Goal: Task Accomplishment & Management: Complete application form

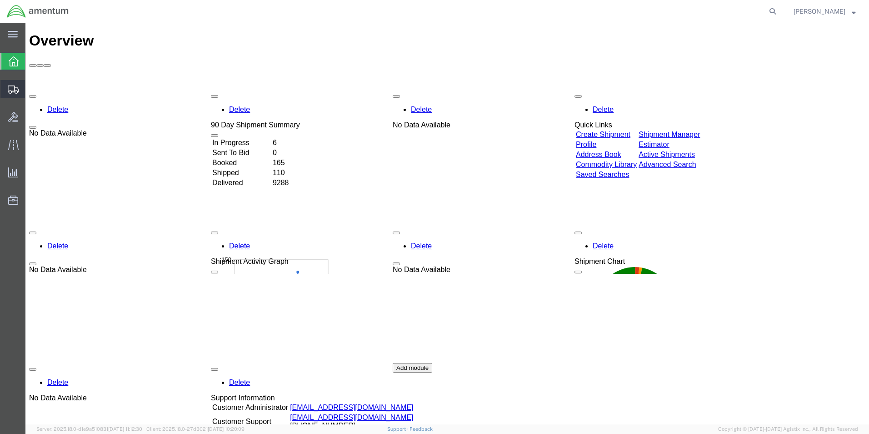
click at [0, 0] on span "Create from Template" at bounding box center [0, 0] width 0 height 0
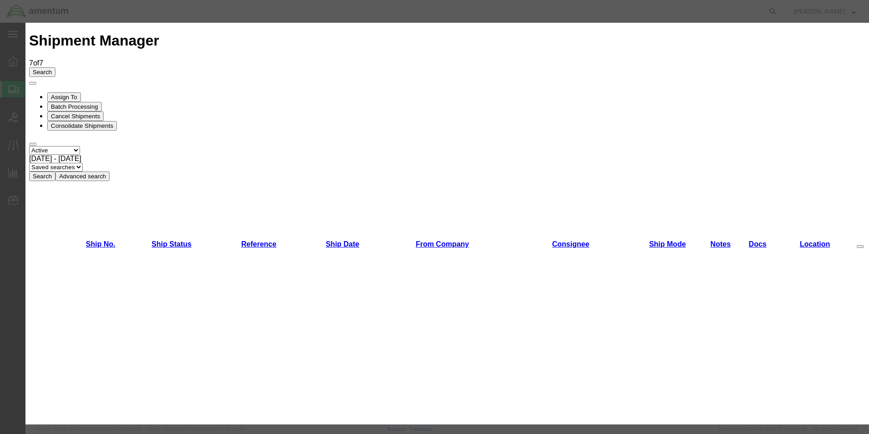
scroll to position [873, 0]
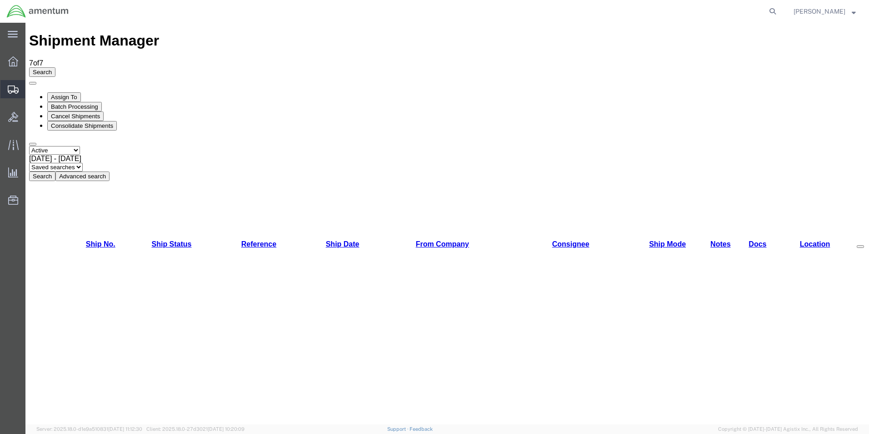
click at [0, 0] on span "Create Shipment" at bounding box center [0, 0] width 0 height 0
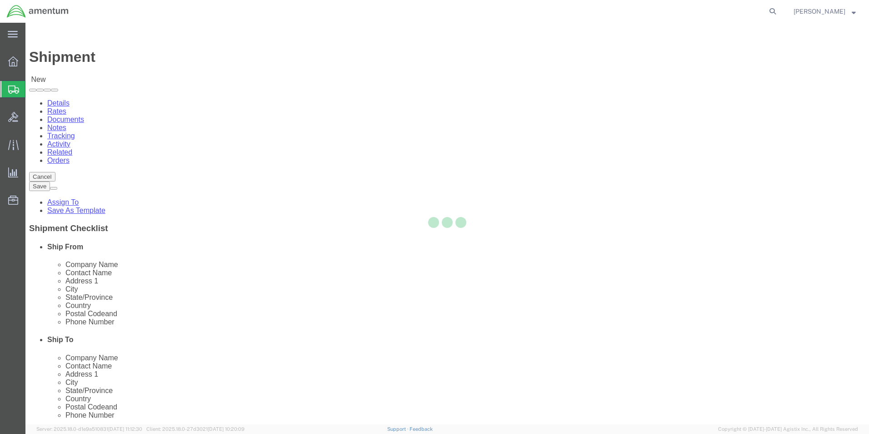
select select
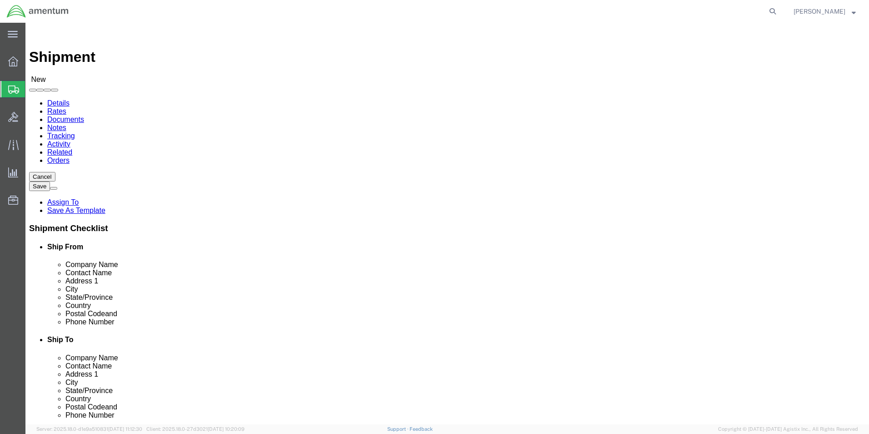
type input "efo"
select select "49831"
select select "[GEOGRAPHIC_DATA]"
drag, startPoint x: 352, startPoint y: 197, endPoint x: 364, endPoint y: 192, distance: 13.5
click input "text"
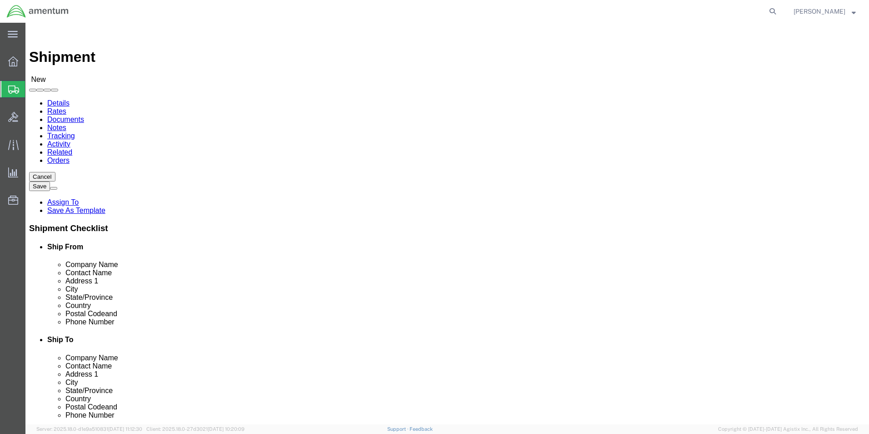
paste input "Nampa Valley Heli-Services"
type input "Nampa Valley Heli-Services"
click input "text"
paste input "Nampa Valley Heli-Services"
type input "Nampa Valley Heli-Services"
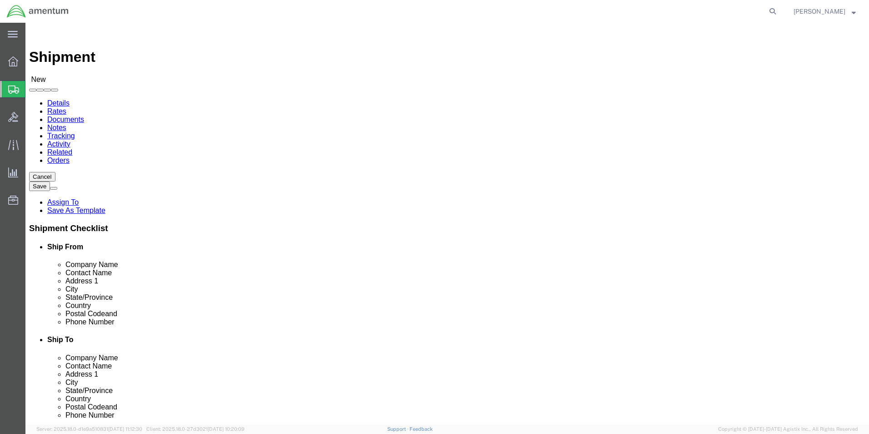
click input "text"
type input "j"
type input "F"
type input "[PERSON_NAME]"
click input "text"
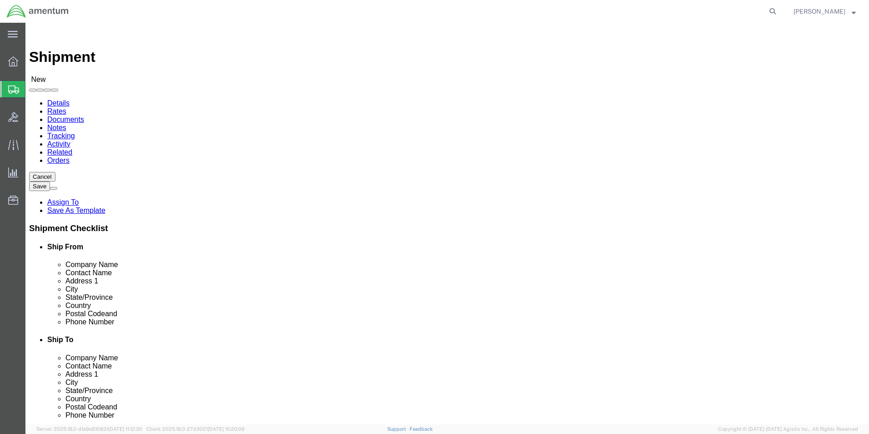
click input "text"
paste input "[STREET_ADDRESS]"
type input "[STREET_ADDRESS]"
click input "text"
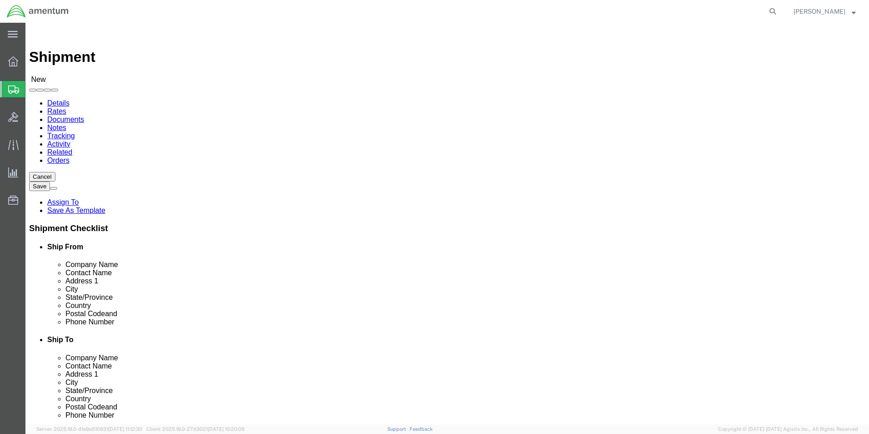
type input "NAMPA"
click input "Postal Code"
type input "83687"
click input "text"
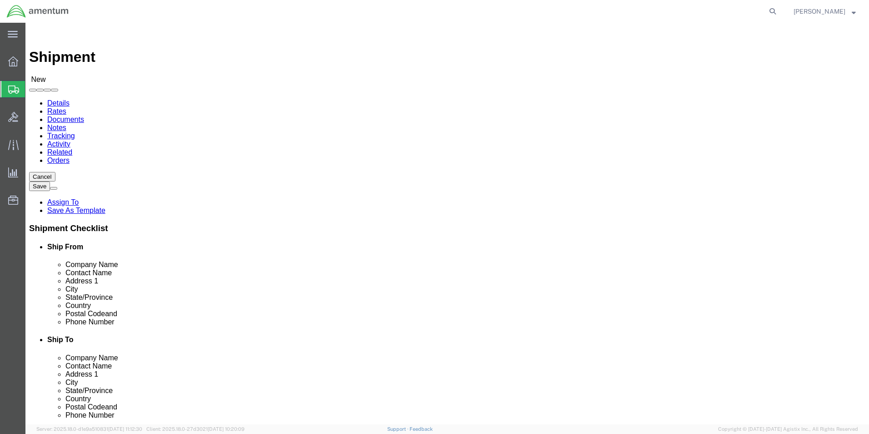
click input "text"
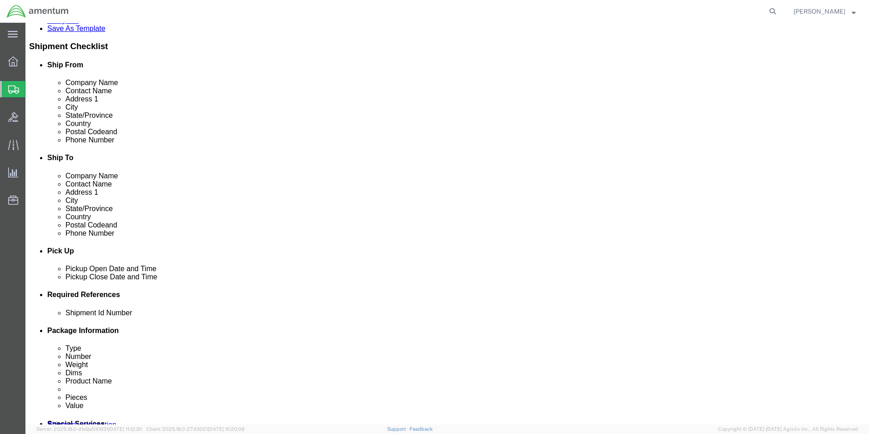
type input "[PHONE_NUMBER]"
click input "text"
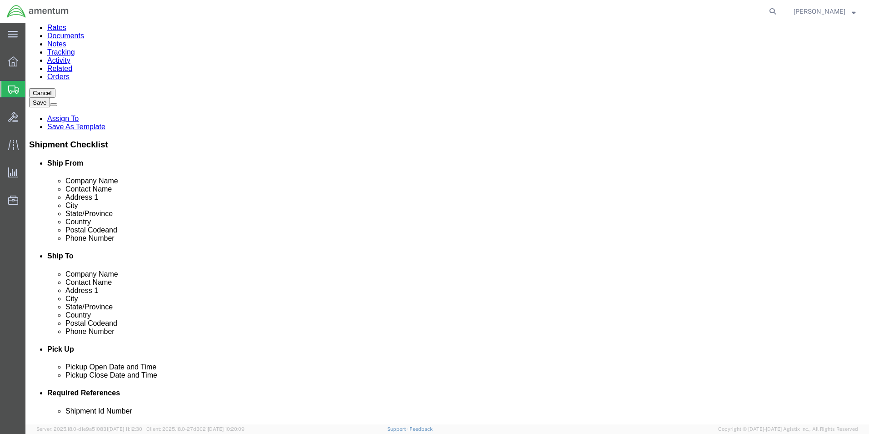
scroll to position [136, 0]
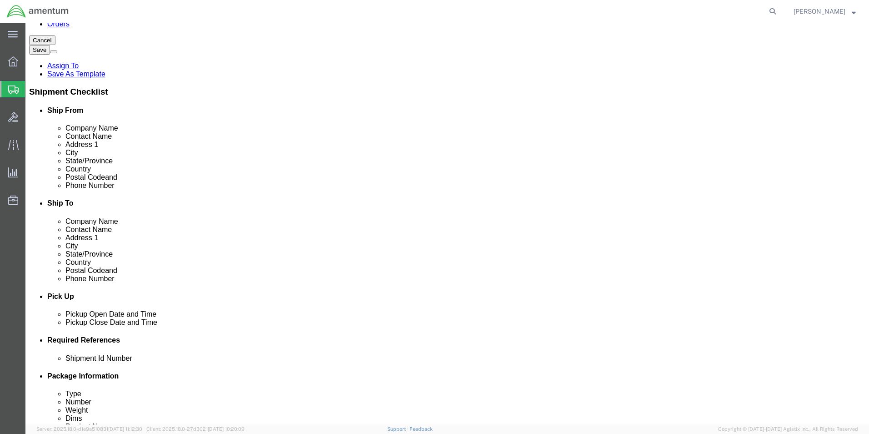
click input "text"
paste input "[PERSON_NAME][EMAIL_ADDRESS][PERSON_NAME][DOMAIN_NAME]"
type input "[PERSON_NAME][EMAIL_ADDRESS][PERSON_NAME][DOMAIN_NAME]"
click div "Ship To Location Location My Profile Location [PHONE_NUMBER] [PHONE_NUMBER] [PH…"
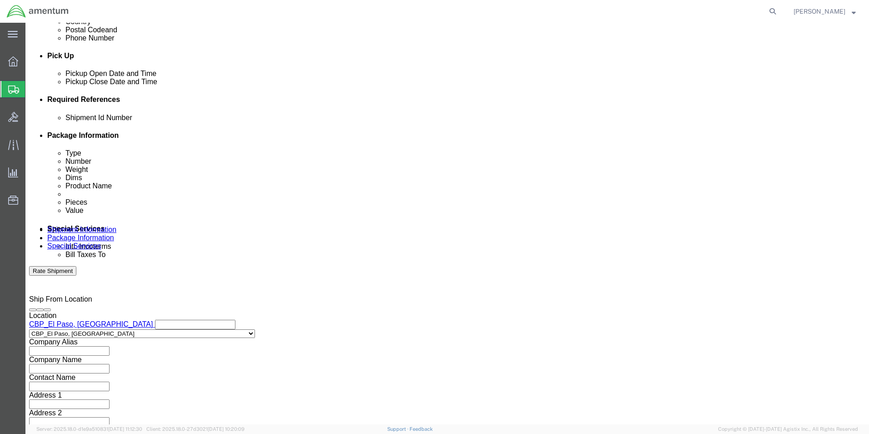
scroll to position [379, 0]
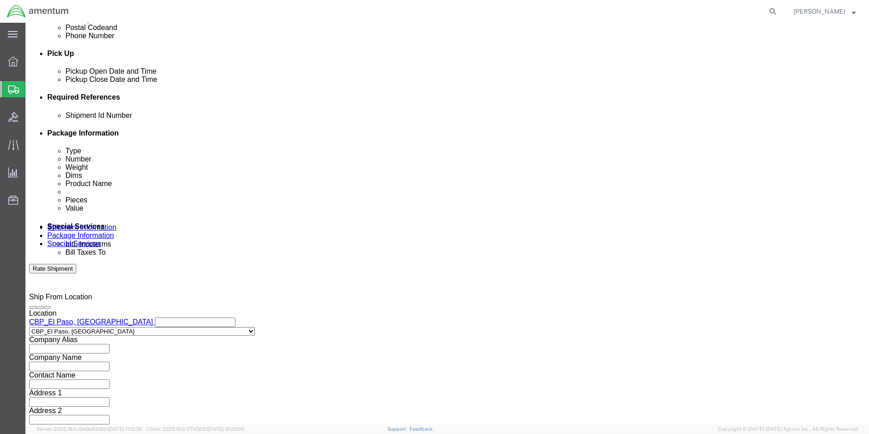
click input "text"
type input "330222"
click button "Add reference"
click select "Select Account Type Activity ID Airline Appointment Number ASN Batch Request # …"
select select "CUSTREF"
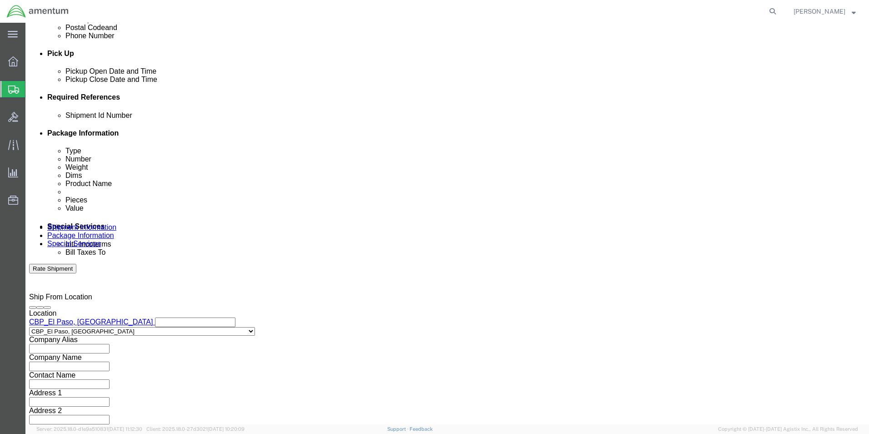
click select "Select Account Type Activity ID Airline Appointment Number ASN Batch Request # …"
click input "text"
type input "330222"
click button "Add reference"
click select "Select Account Type Activity ID Airline Appointment Number ASN Batch Request # …"
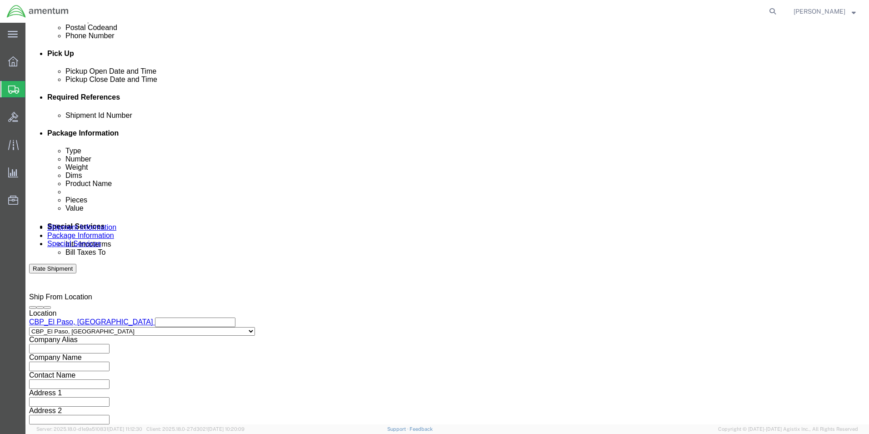
click select "Select Account Type Activity ID Airline Appointment Number ASN Batch Request # …"
select select "DEPT"
click select "Select Account Type Activity ID Airline Appointment Number ASN Batch Request # …"
click input "text"
type input "CBP"
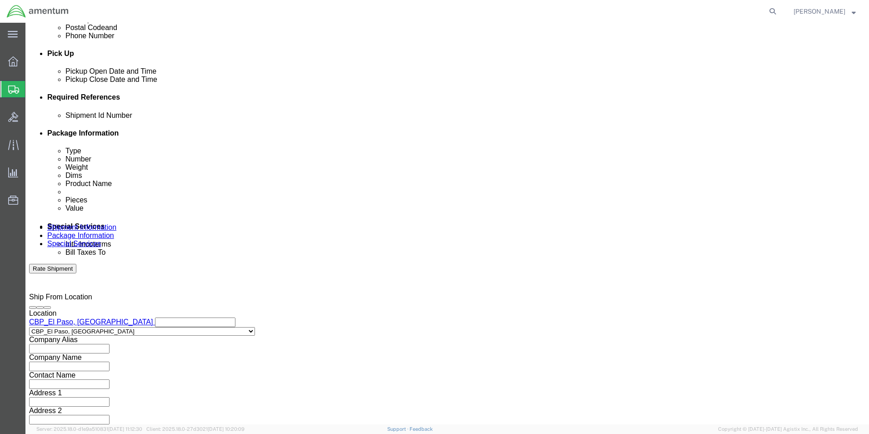
click button "Continue"
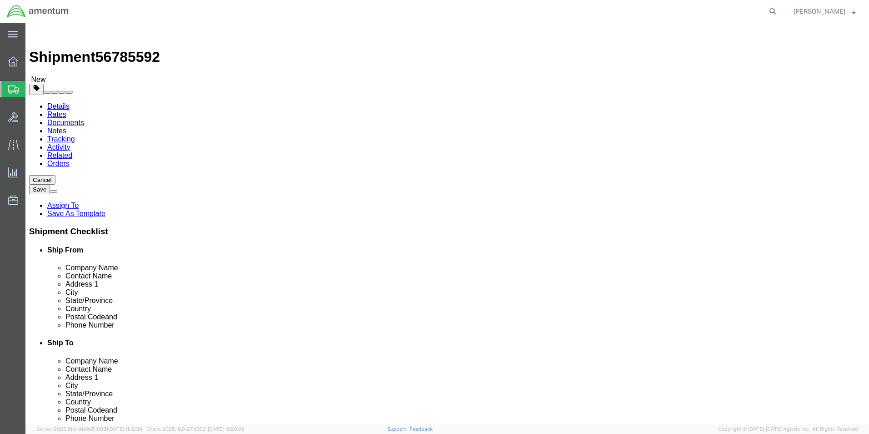
click select "Select BCK Boxes Bale(s) Basket(s) Bolt(s) Bottle(s) Buckets Bulk Bundle(s) Can…"
select select "SBX"
click select "Select BCK Boxes Bale(s) Basket(s) Bolt(s) Bottle(s) Buckets Bulk Bundle(s) Can…"
type input "12.25"
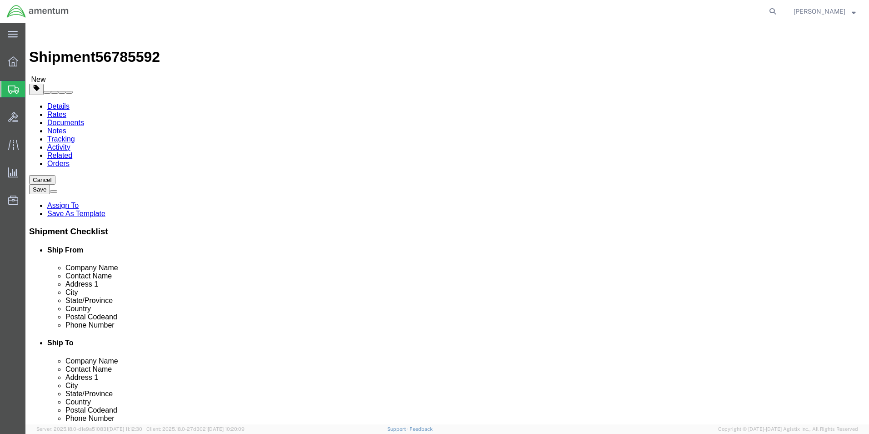
type input "11.00"
type input "1.50"
drag, startPoint x: 145, startPoint y: 211, endPoint x: 104, endPoint y: 208, distance: 41.4
click div "Weight Total weight of packages in pounds or kilograms 0.00 Select kgs lbs Ship…"
type input "0.50"
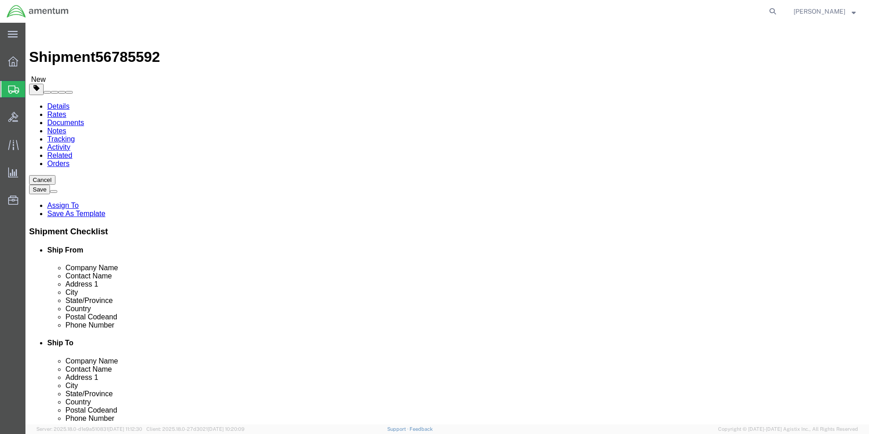
click div "Package Type Select BCK Boxes Bale(s) Basket(s) Bolt(s) Bottle(s) Buckets Bulk …"
click link "Add Content"
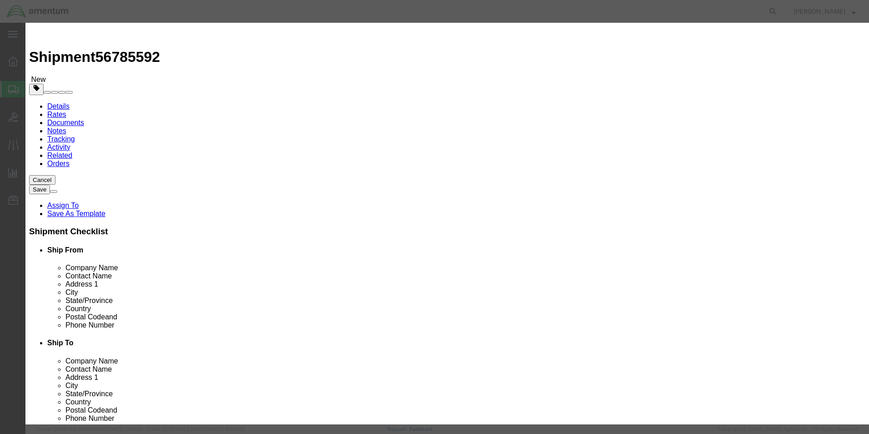
click input "text"
type input "AIRCRAFT PARTS"
drag, startPoint x: 277, startPoint y: 84, endPoint x: 246, endPoint y: 84, distance: 30.4
click div "Pieces 0 Select Bag Barrels 100Board Feet Bottle Box Blister Pack Carats Can Ca…"
type input "1"
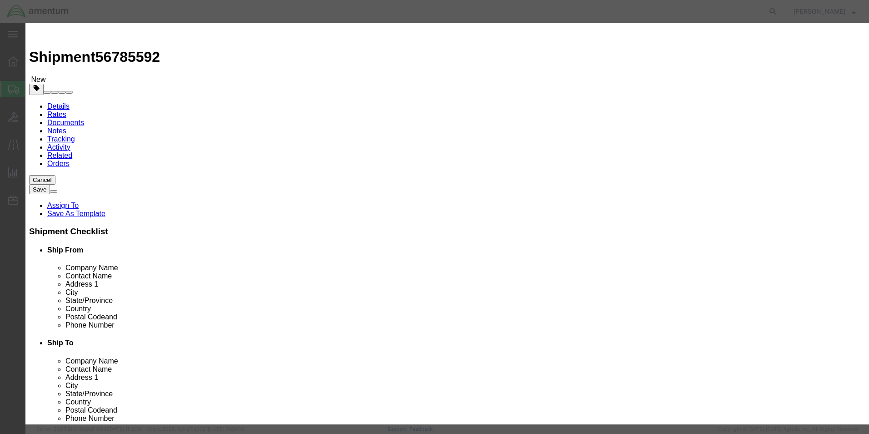
click div "Commodity library"
click input "text"
type input "400"
click textarea
type textarea "COLLECTIVE POT"
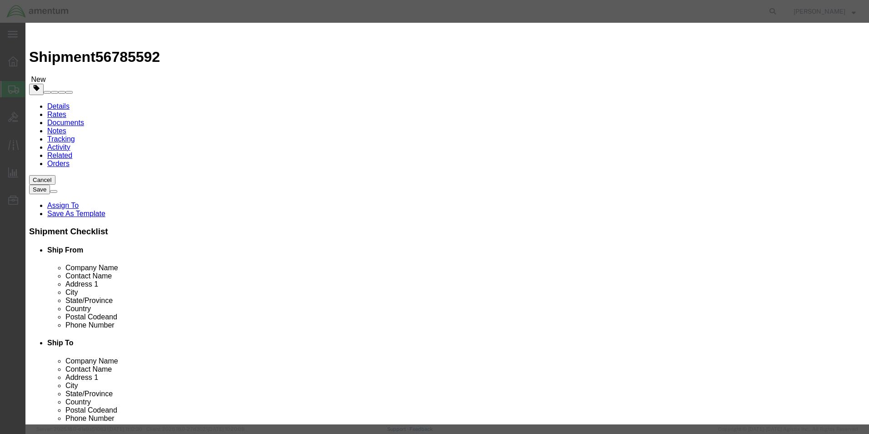
click div "Commodity library Product Name AIRCRAFT PARTS Pieces 1 Select Bag Barrels 100Bo…"
click button "Save & Close"
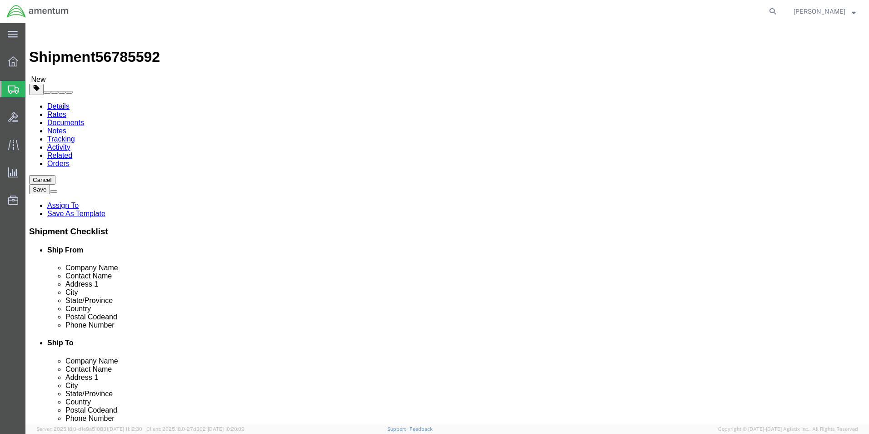
click button "Continue"
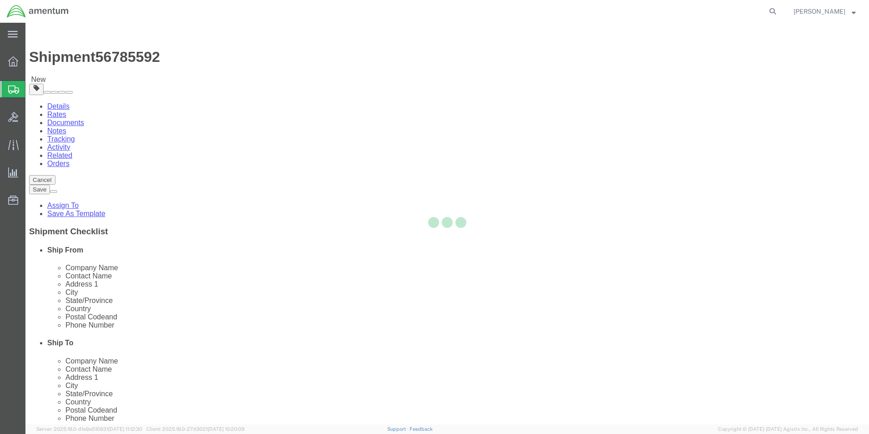
select select
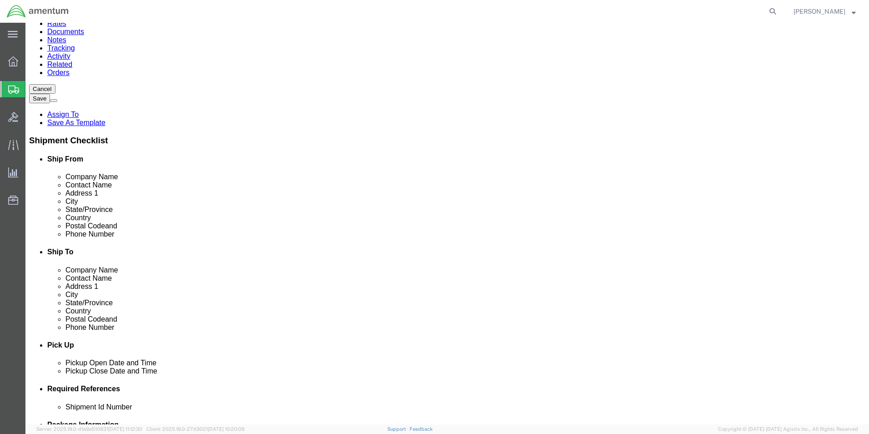
scroll to position [273, 0]
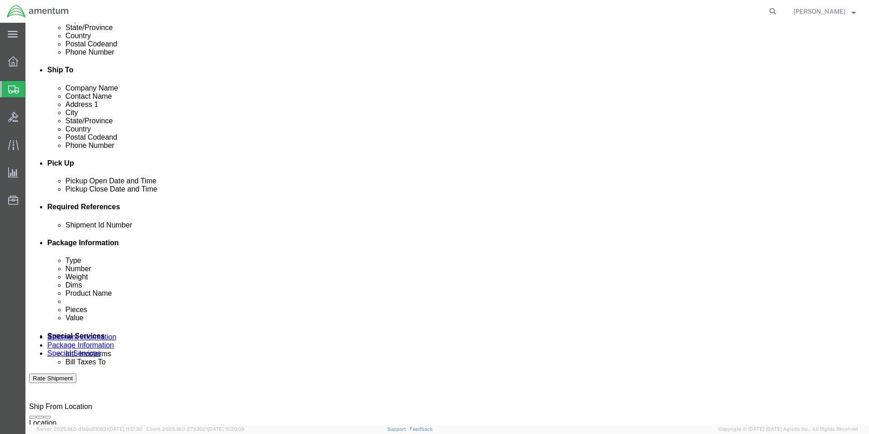
click select "Select 1 Day 2 Day 3-5 Day Economy 5+ Day"
click div "Service Options"
click select "Select Buyer Cost Center Department Operations Number Order Number Sales Person"
select select "COSTCENTER"
click select "Select Buyer Cost Center Department Operations Number Order Number Sales Person"
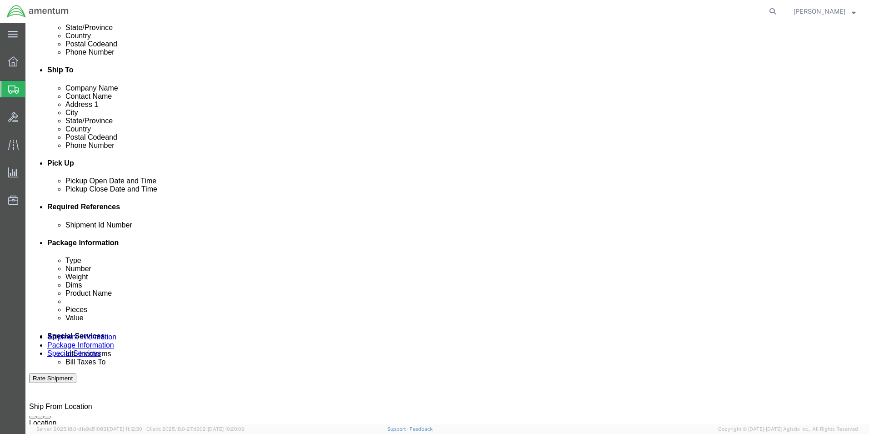
scroll to position [0, 0]
type input "CBP"
type input "2"
type input "6118.03.03.2219"
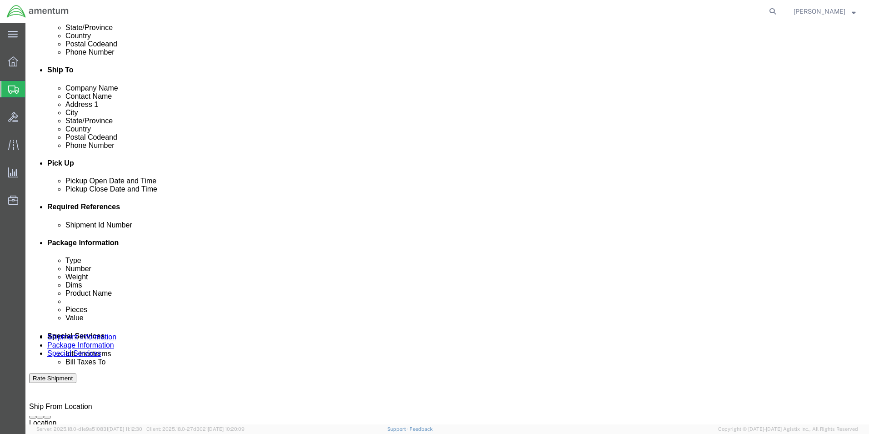
click button "Rate Shipment"
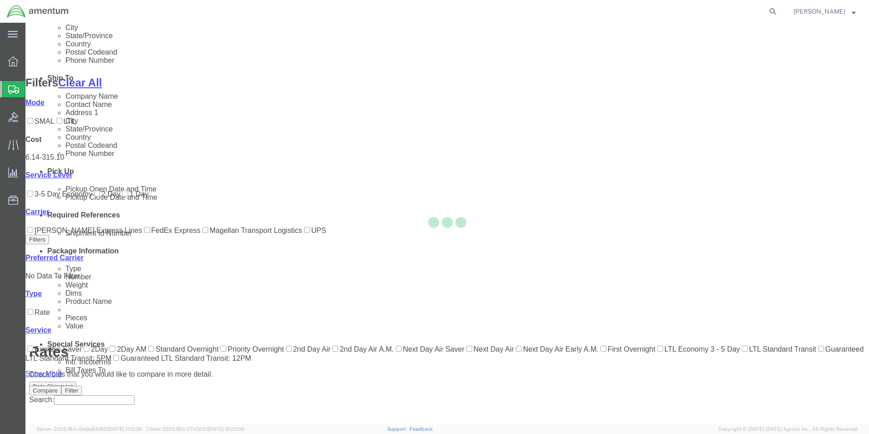
scroll to position [37, 0]
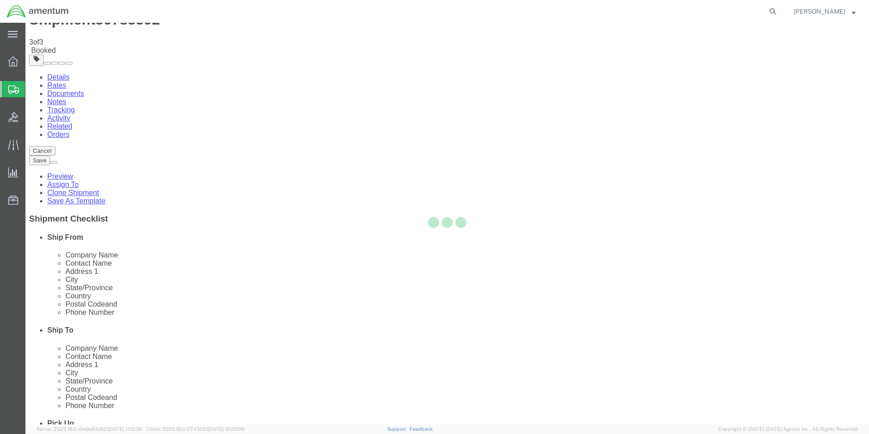
scroll to position [0, 0]
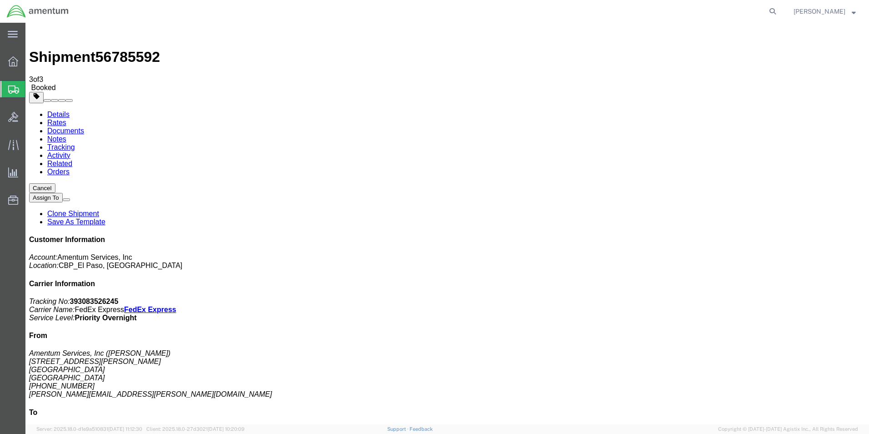
click at [55, 183] on button "Cancel" at bounding box center [42, 188] width 26 height 10
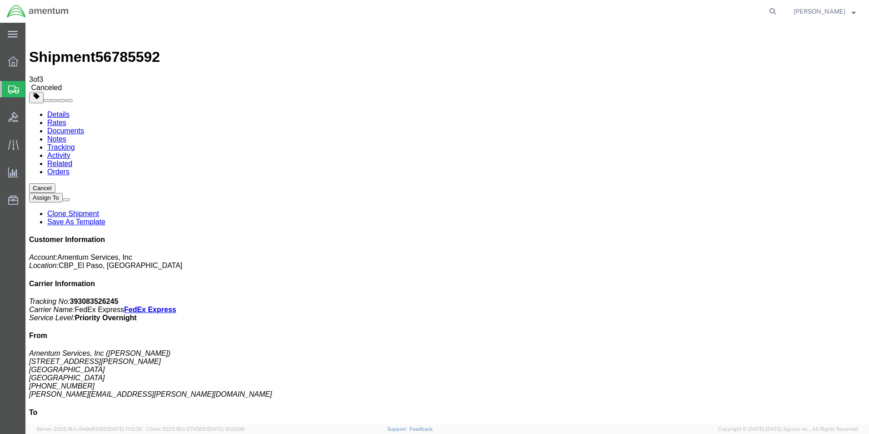
click at [0, 0] on span "Create Shipment" at bounding box center [0, 0] width 0 height 0
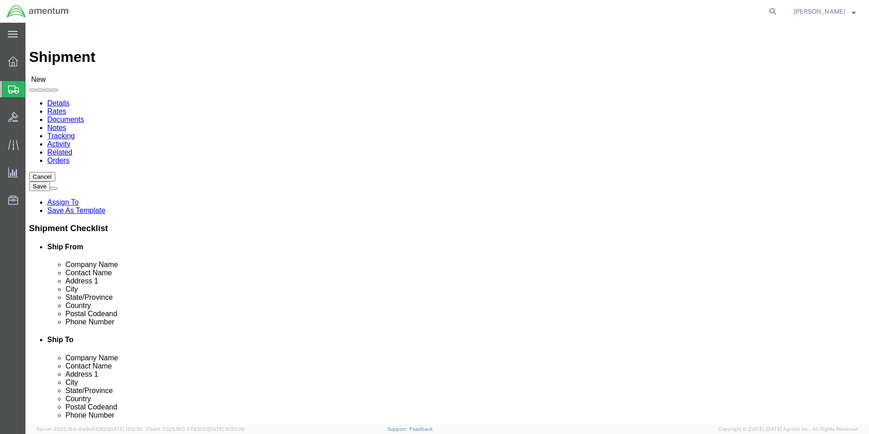
type input "efo"
select select "49831"
select select "[GEOGRAPHIC_DATA]"
click input "text"
paste input "Nampa Valley Heli-Services"
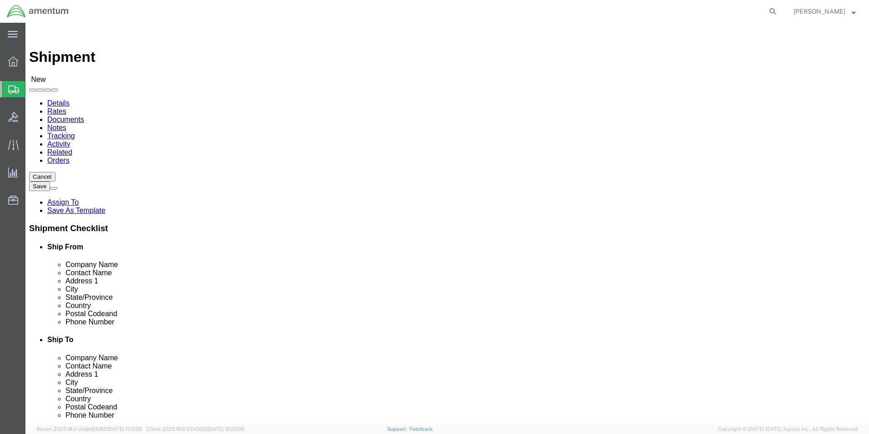
type input "Nampa Valley Heli-Services"
click input "text"
paste input "Nampa Valley Heli-Services"
type input "Nampa Valley Heli-Services"
click input "text"
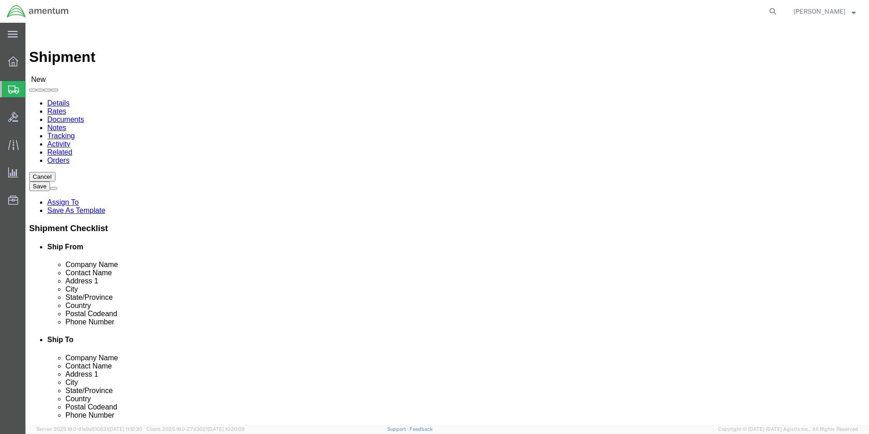
paste input "[PERSON_NAME]- Acft 243GC"
type input "[PERSON_NAME]- Acft 243GC"
click input "text"
paste input "[STREET_ADDRESS]"
type input "[STREET_ADDRESS]"
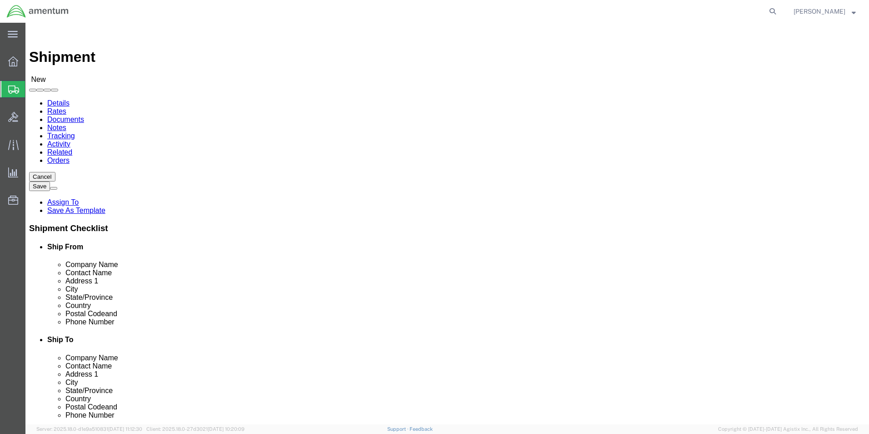
click input "text"
type input "NAMPA"
click input "text"
click input "Postal Code"
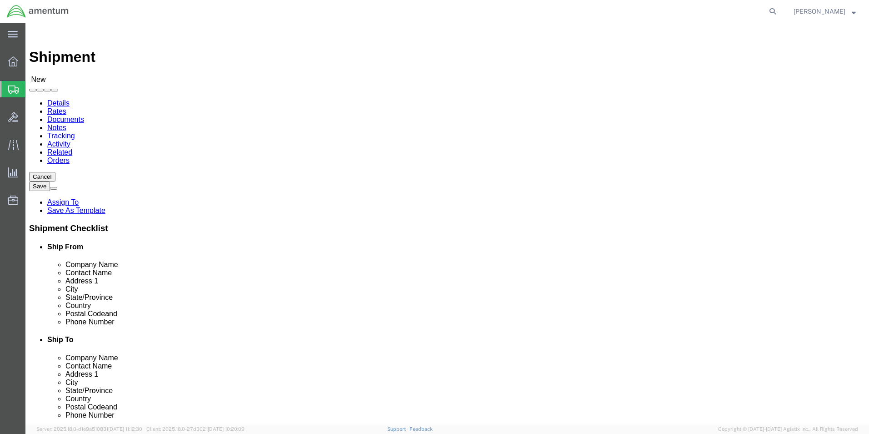
type input "83687"
click input "text"
type input "[GEOGRAPHIC_DATA]"
click input "text"
paste input "[PHONE_NUMBER] Ext. 29"
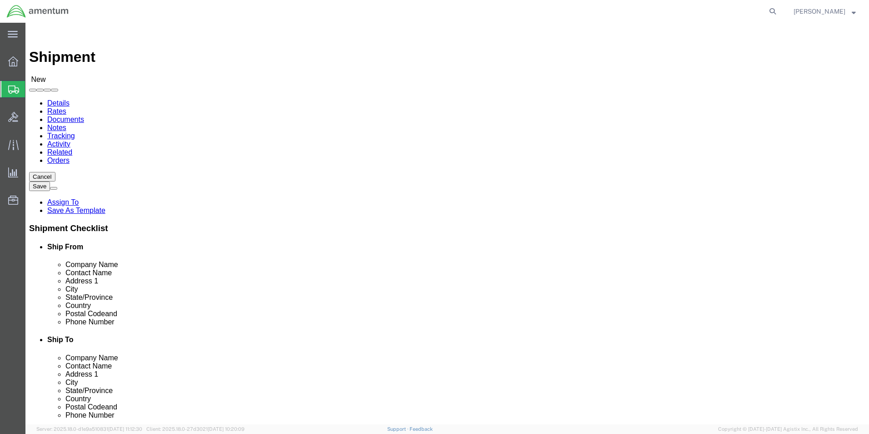
type input "[PHONE_NUMBER] Ext. 29"
click input "text"
paste input "[PERSON_NAME][EMAIL_ADDRESS][DOMAIN_NAME]"
type input "[PERSON_NAME][EMAIL_ADDRESS][DOMAIN_NAME]"
click div "Location Select Select My Profile Location [PHONE_NUMBER] [PHONE_NUMBER] [PHONE…"
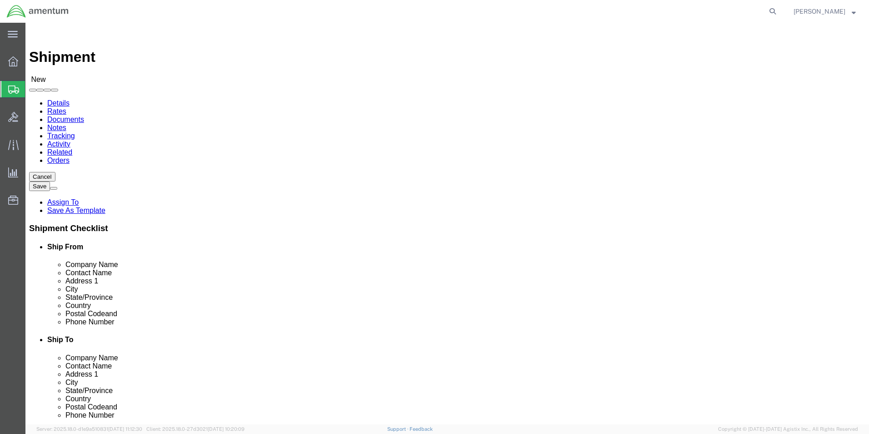
click input "[PERSON_NAME][EMAIL_ADDRESS][DOMAIN_NAME]"
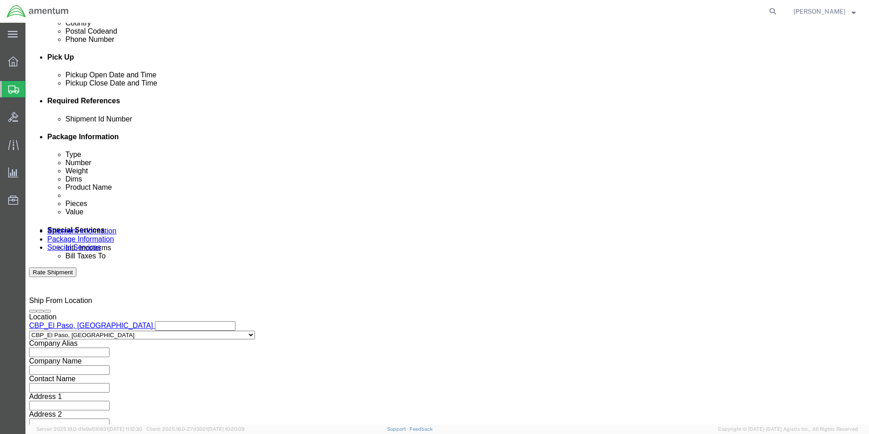
scroll to position [379, 0]
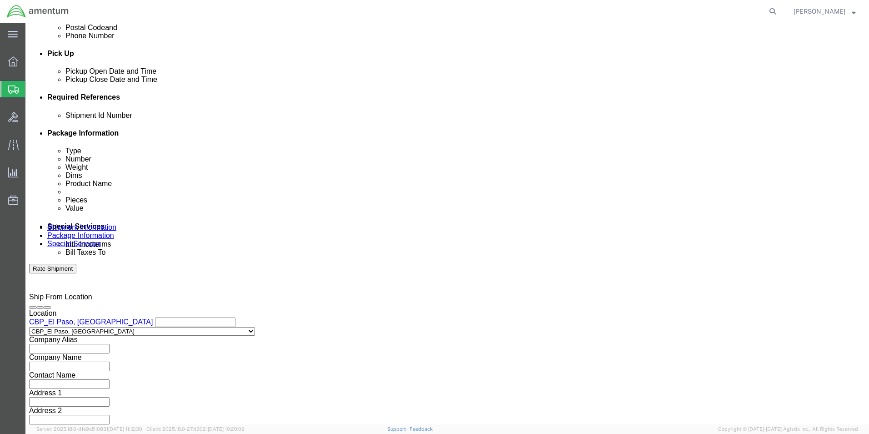
click input "text"
type input "330222"
click button "Add reference"
click select "Select Account Type Activity ID Airline Appointment Number ASN Batch Request # …"
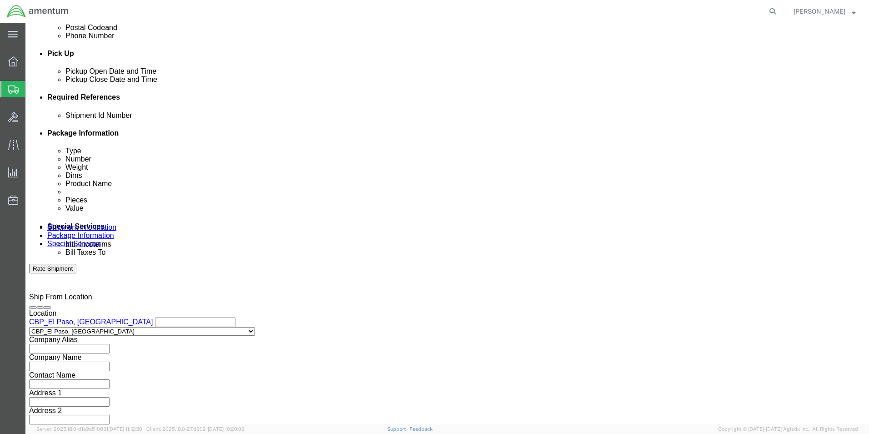
select select "CUSTREF"
click select "Select Account Type Activity ID Airline Appointment Number ASN Batch Request # …"
click input "text"
type input "330222"
click button "Add reference"
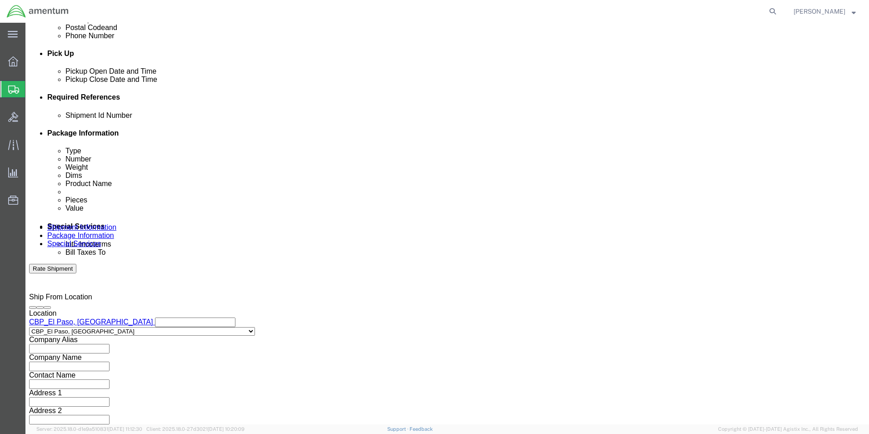
click select "Select Account Type Activity ID Airline Appointment Number ASN Batch Request # …"
select select "DEPT"
click select "Select Account Type Activity ID Airline Appointment Number ASN Batch Request # …"
click input "text"
type input "CBP"
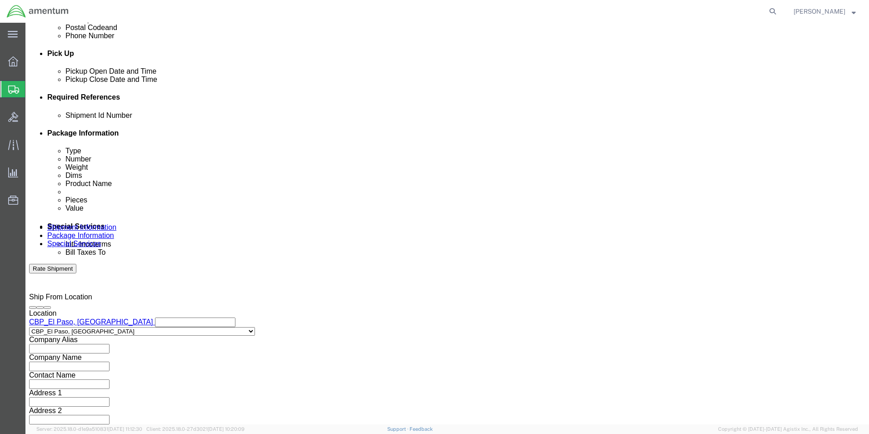
click button "Continue"
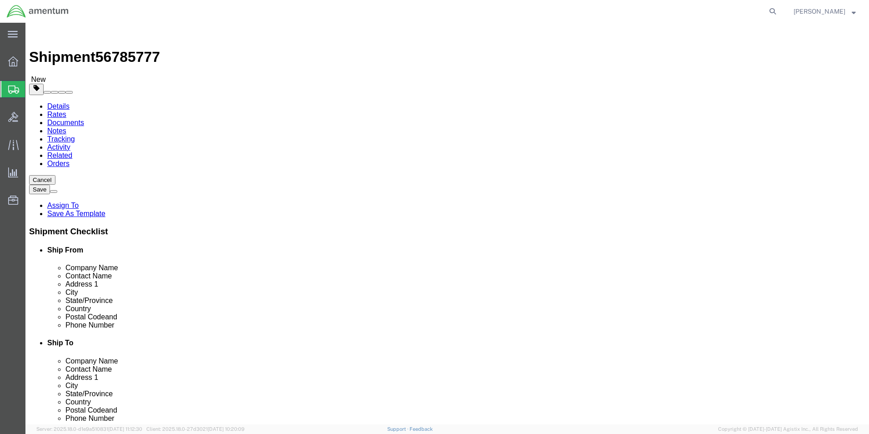
click select "Select BCK Boxes Bale(s) Basket(s) Bolt(s) Bottle(s) Buckets Bulk Bundle(s) Can…"
select select "SBX"
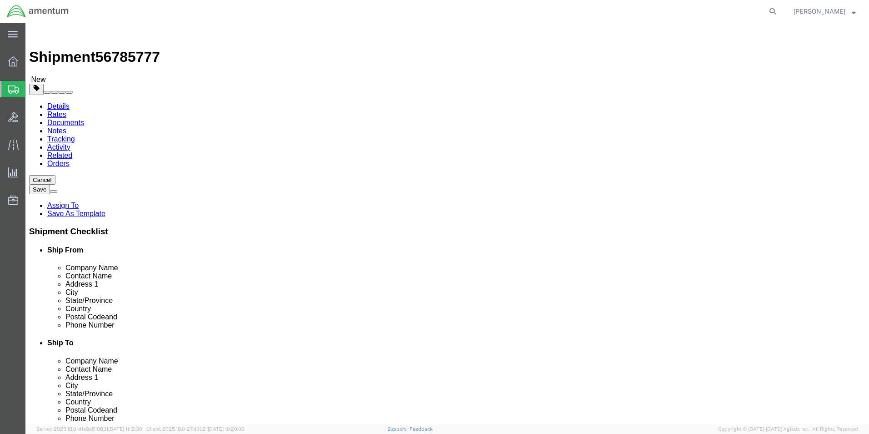
click select "Select BCK Boxes Bale(s) Basket(s) Bolt(s) Bottle(s) Buckets Bulk Bundle(s) Can…"
type input "12.25"
type input "11.00"
type input "1.50"
click input "0.00"
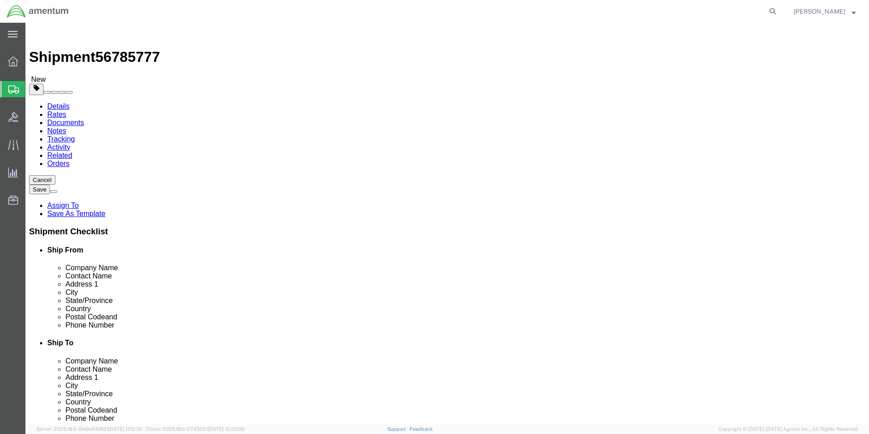
type input "0.50"
click link "Add Content"
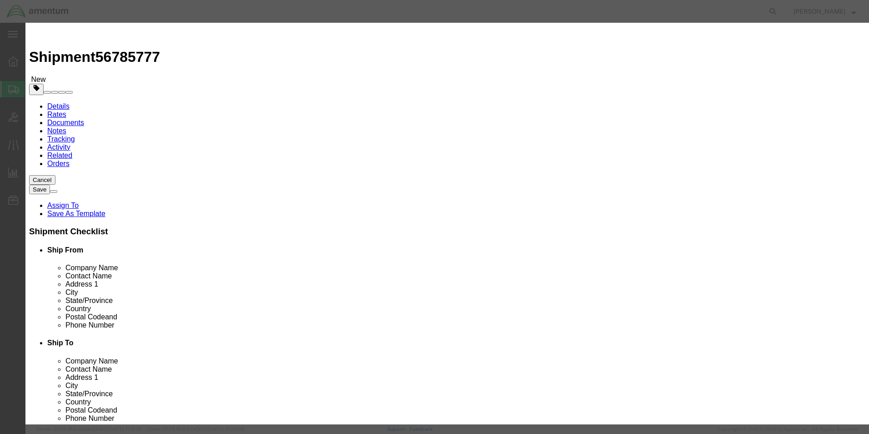
click div "Commodity library Product Name Pieces 0 Select Bag Barrels 100Board Feet Bottle…"
click input "text"
type input "AIRCRAFT PARTS"
type input "400"
drag, startPoint x: 285, startPoint y: 86, endPoint x: 248, endPoint y: 89, distance: 36.9
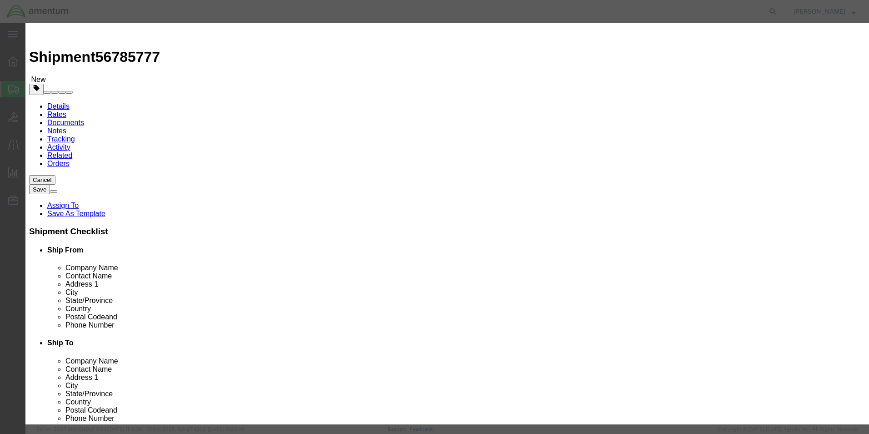
click div "Pieces 0 Select Bag Barrels 100Board Feet Bottle Box Blister Pack Carats Can Ca…"
type input "1"
click div "Commodity library"
click input "text"
click select "Select 50 55 60 65 70 85 92.5 100 125 175 250 300 400"
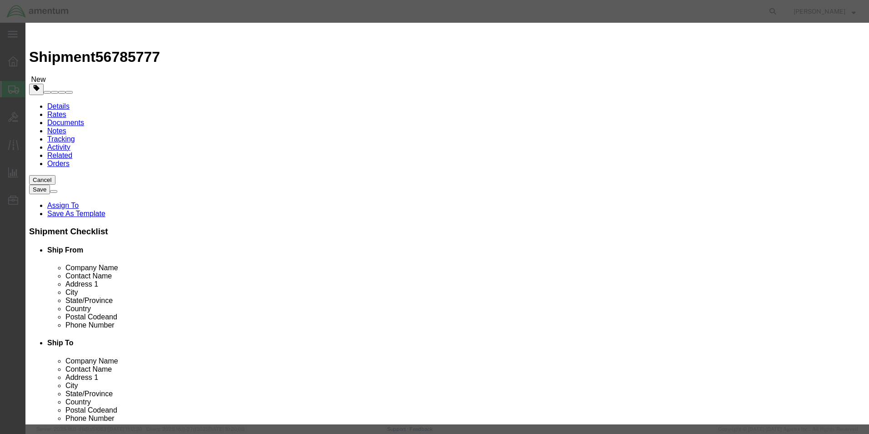
select select "100"
click select "Select 50 55 60 65 70 85 92.5 100 125 175 250 300 400"
click textarea
type textarea "COLLECTIVE POT"
click div "Save & Add Another Save & Close Close"
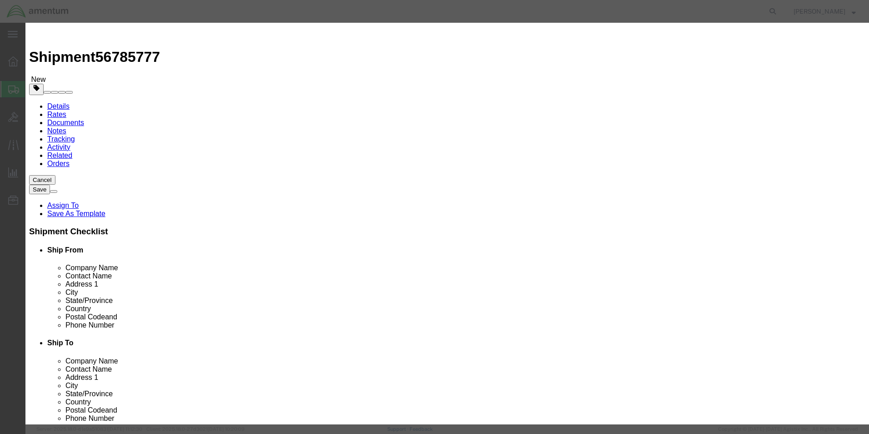
click button "Save & Close"
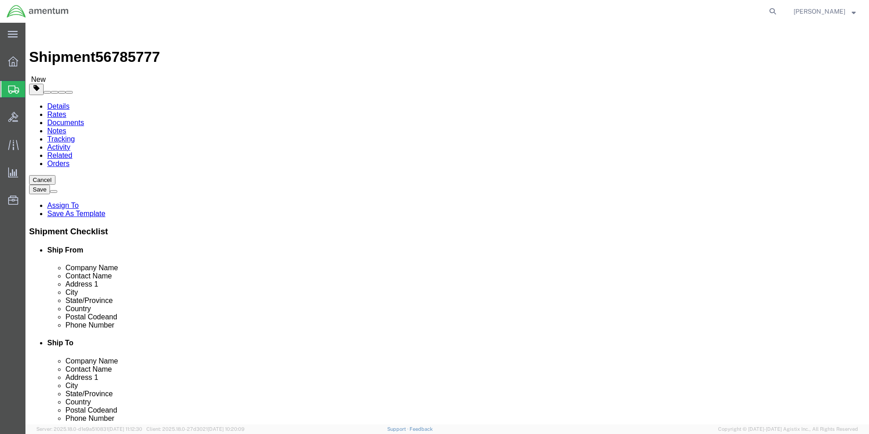
click button "Continue"
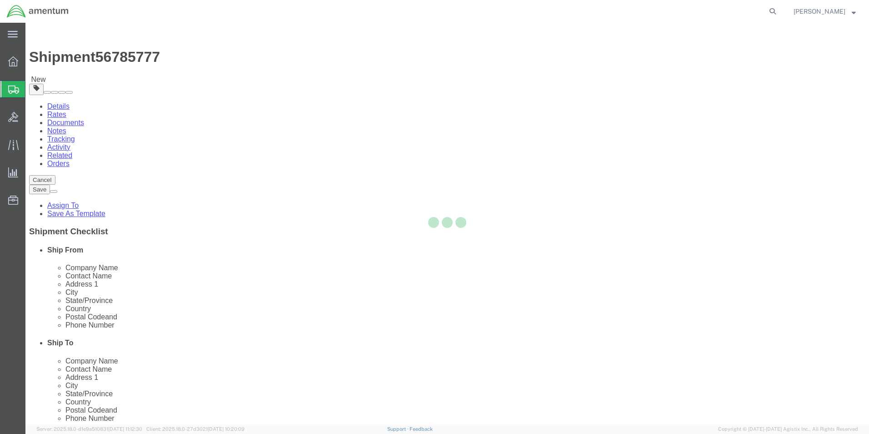
select select
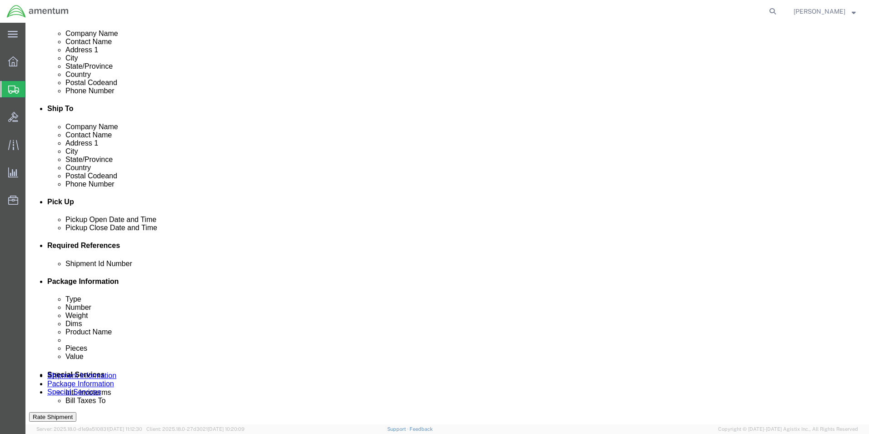
scroll to position [318, 0]
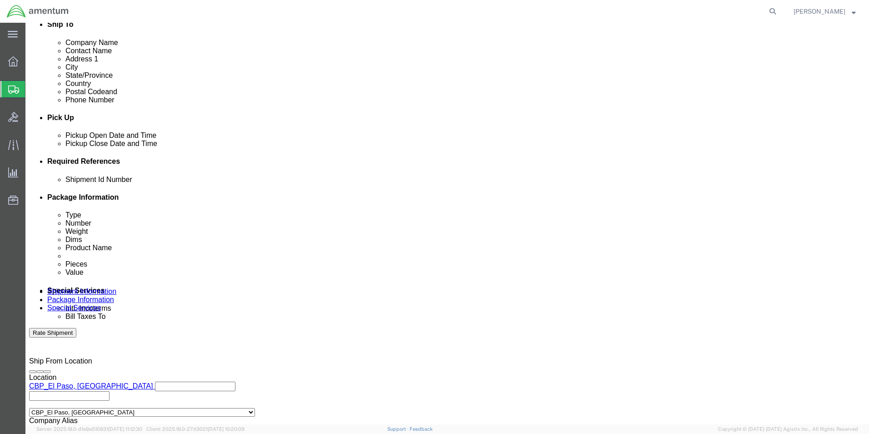
click select "Select Buyer Cost Center Department Operations Number Order Number Sales Person"
select select "COSTCENTER"
click select "Select Buyer Cost Center Department Operations Number Order Number Sales Person"
type input "CBP"
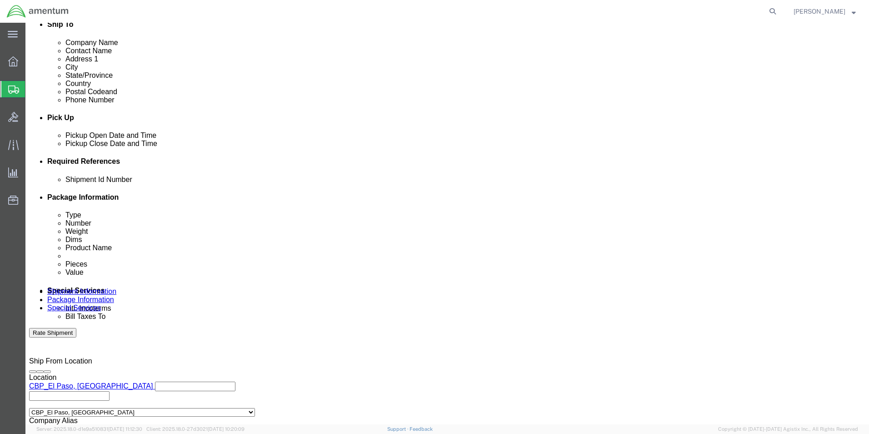
type input "6118.03.03.2219"
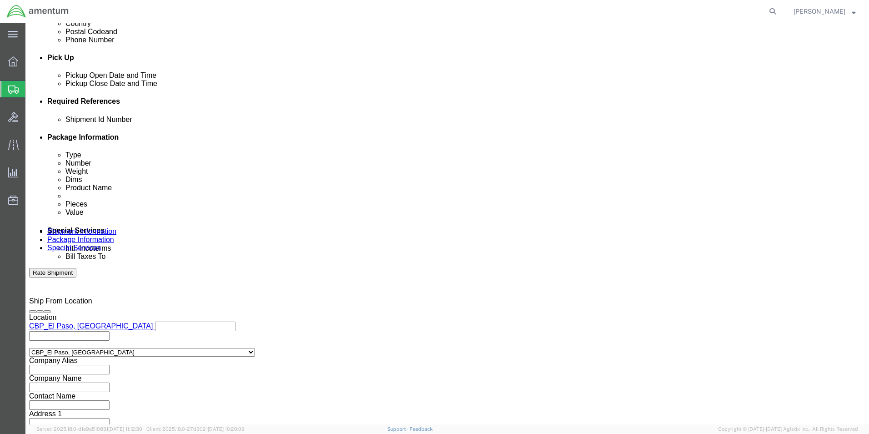
scroll to position [454, 0]
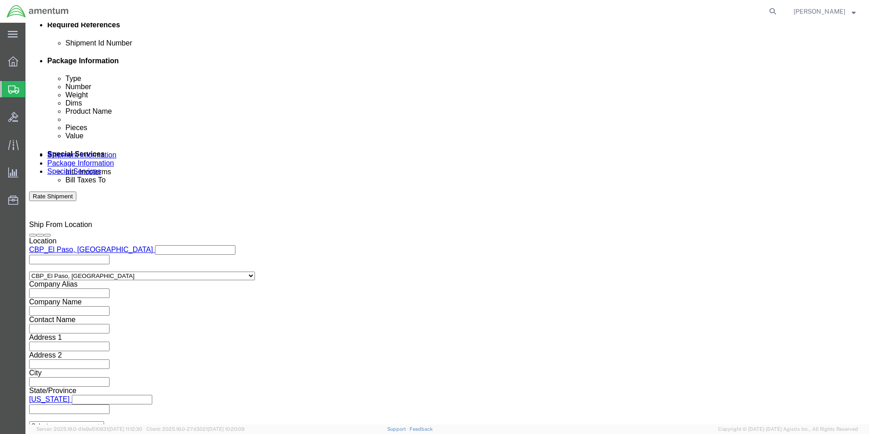
click div "Billing Location Select Select My Profile Location [PHONE_NUMBER] [PHONE_NUMBER…"
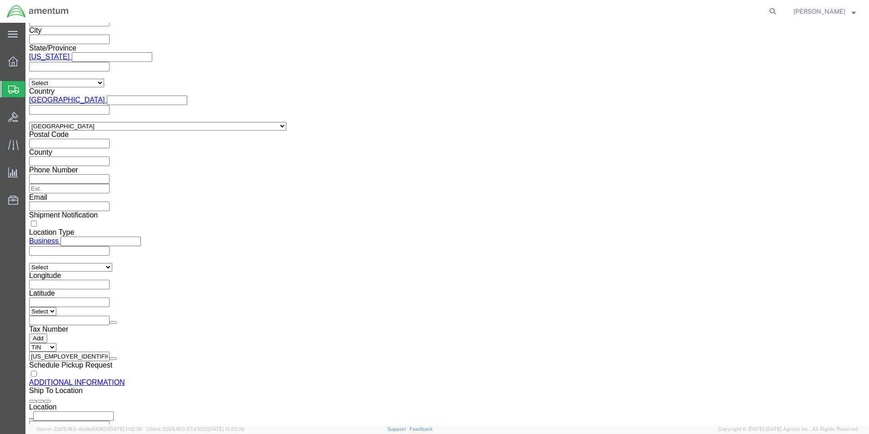
scroll to position [833, 0]
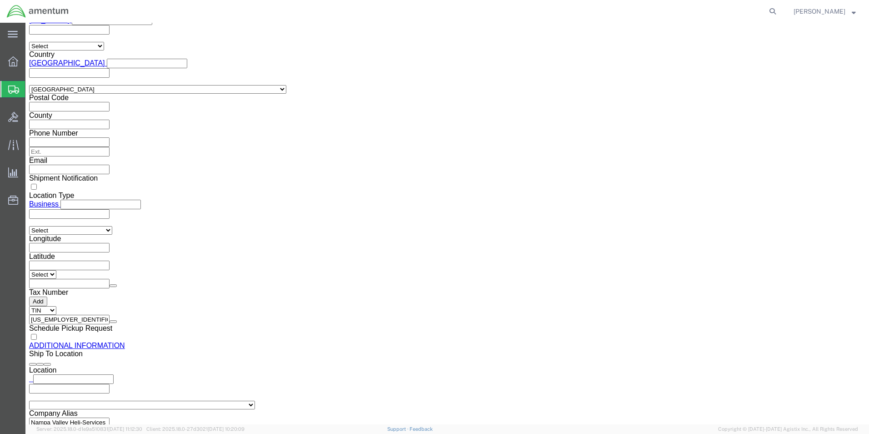
click button "Rate Shipment"
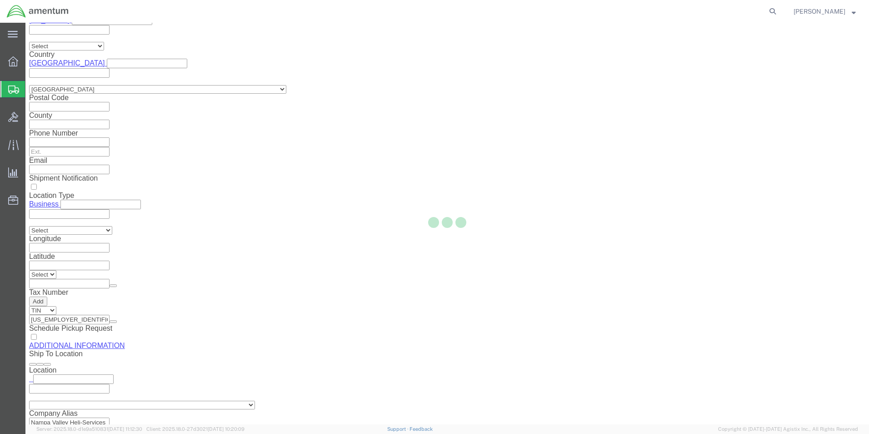
select select "49831"
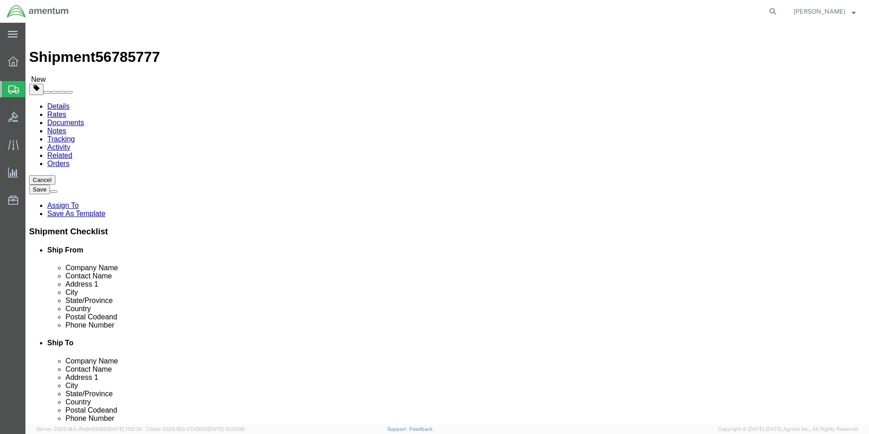
scroll to position [91, 0]
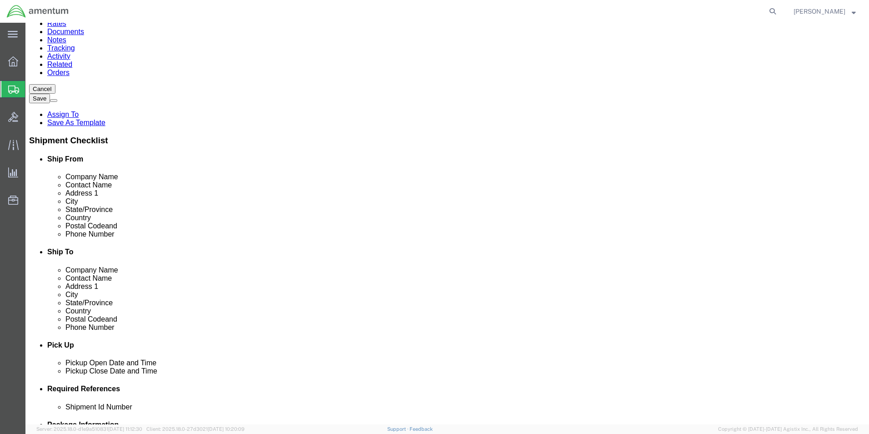
click input "[PHONE_NUMBER] Ext. 29"
type input "[PHONE_NUMBER]"
click input "text"
type input "291"
click button "Rate Shipment"
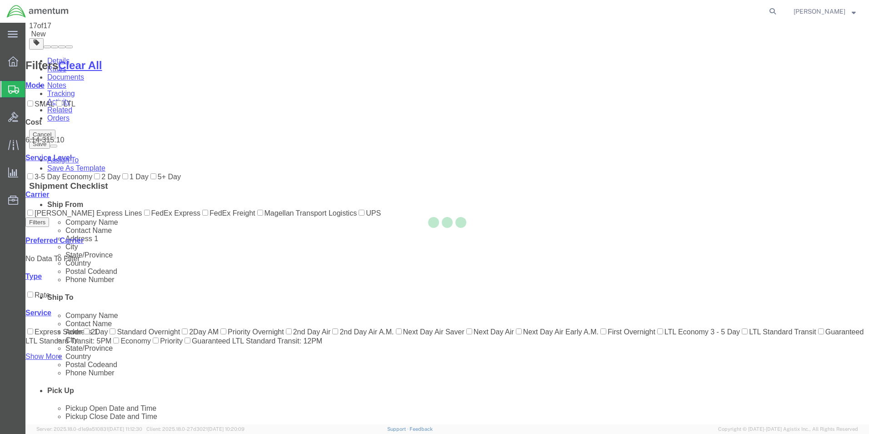
scroll to position [20, 0]
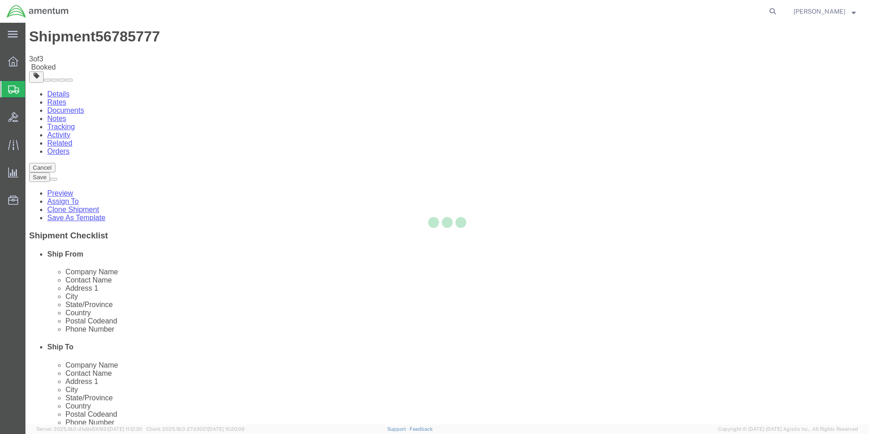
scroll to position [0, 0]
